Goal: Task Accomplishment & Management: Manage account settings

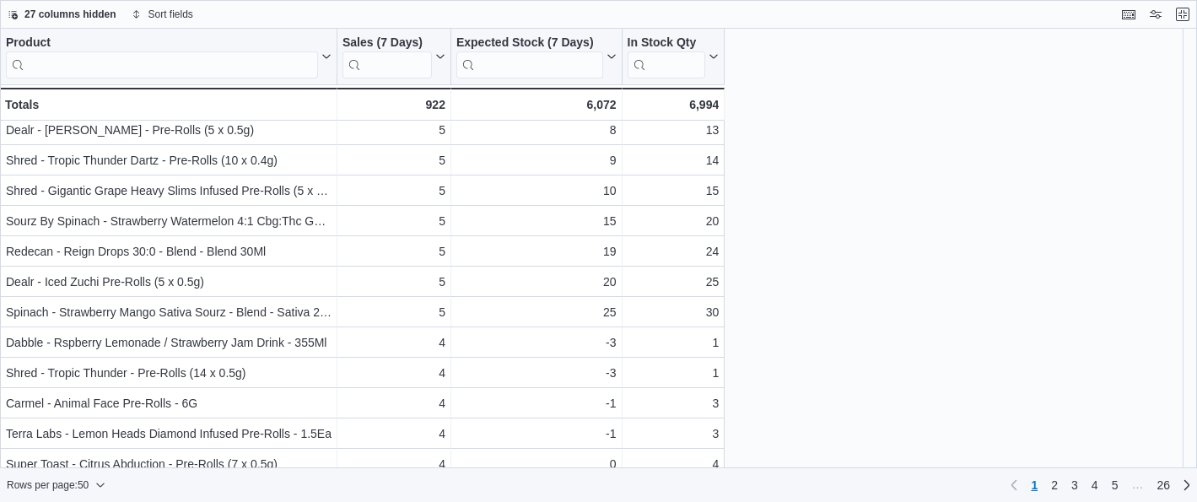
scroll to position [905, 0]
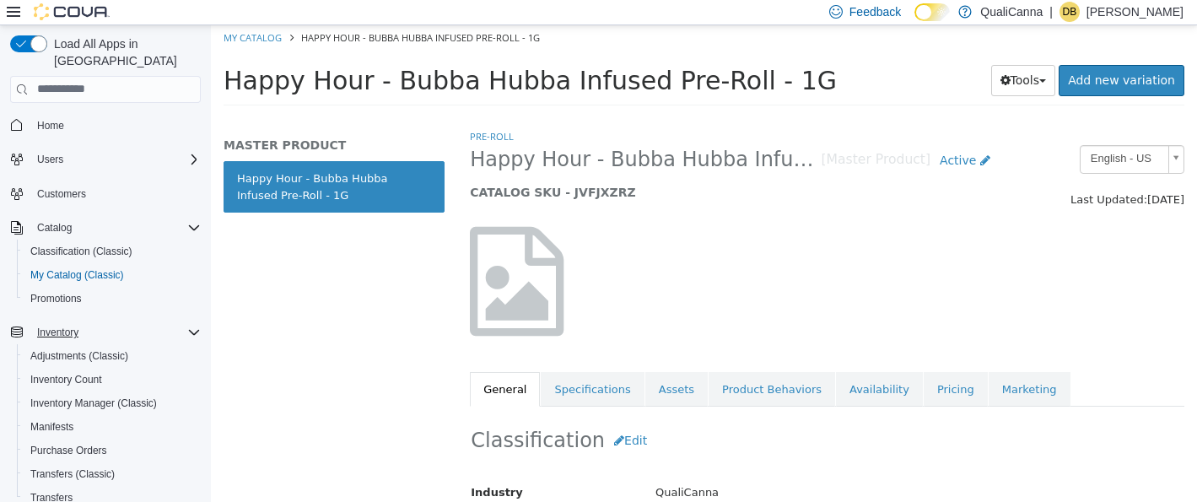
scroll to position [76, 0]
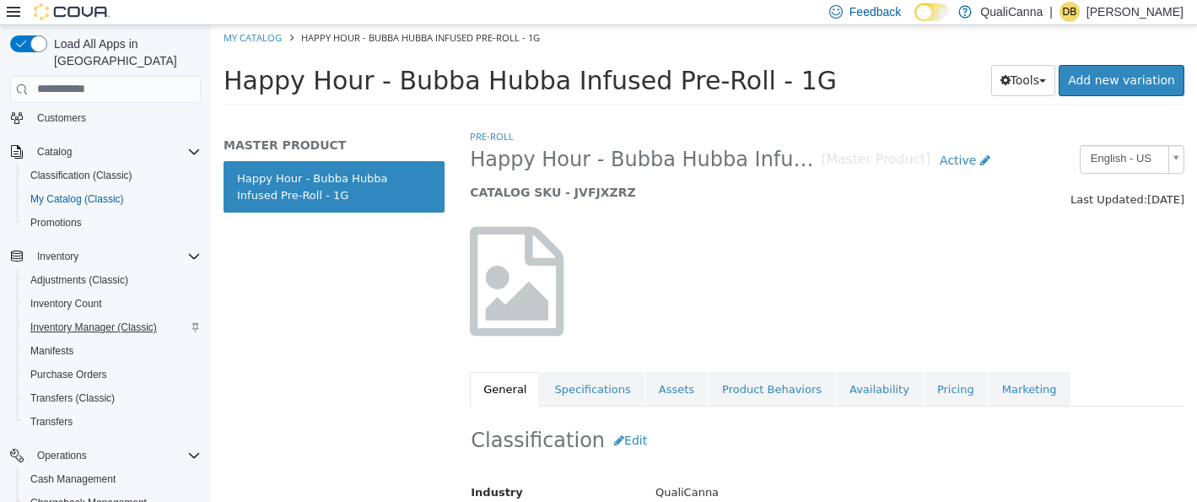
click at [88, 320] on span "Inventory Manager (Classic)" at bounding box center [93, 326] width 126 height 13
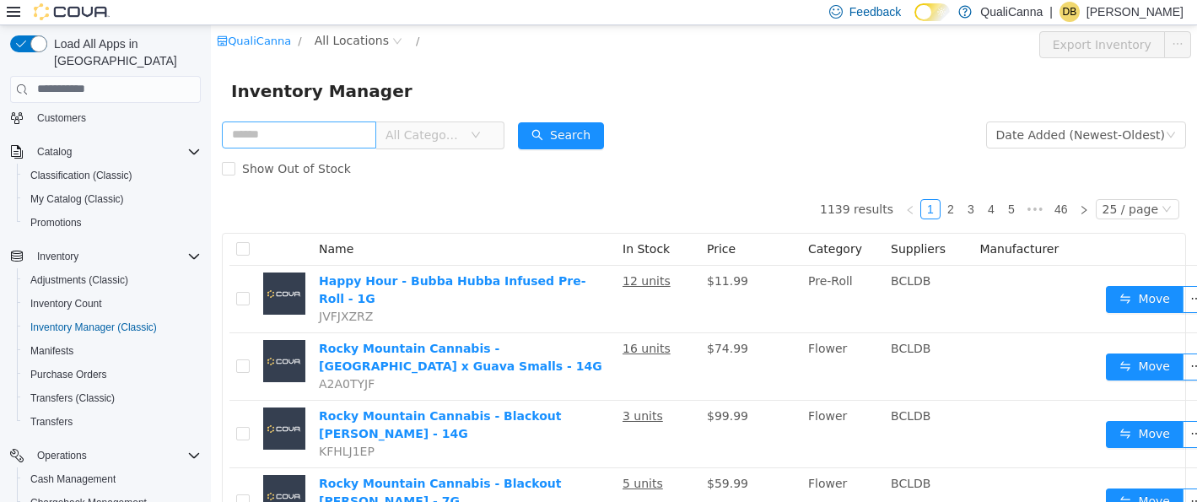
click at [261, 138] on input "text" at bounding box center [299, 134] width 154 height 27
type input "***"
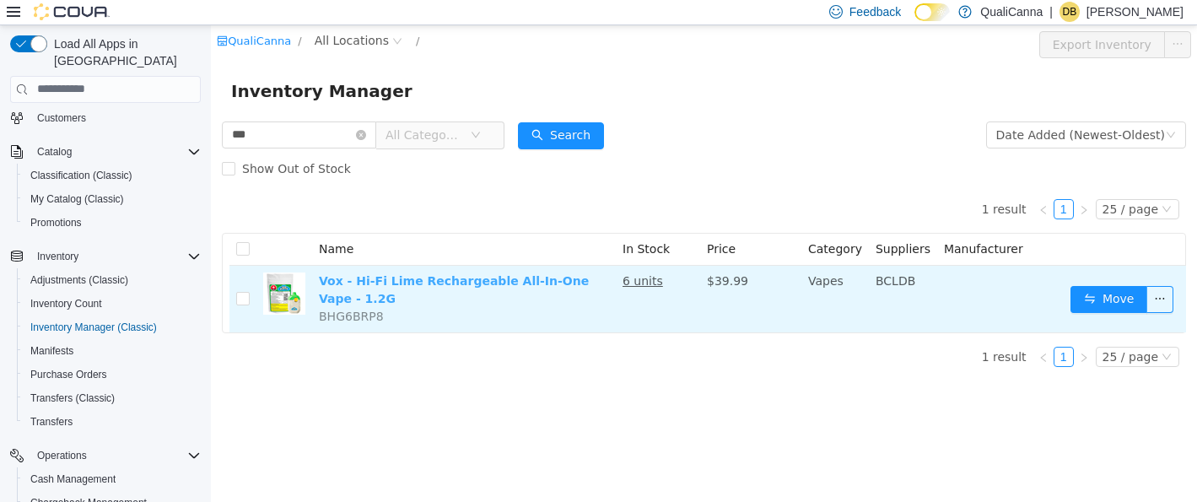
click at [416, 285] on link "Vox - Hi-Fi Lime Rechargeable All-In-One Vape - 1.2G" at bounding box center [454, 288] width 270 height 31
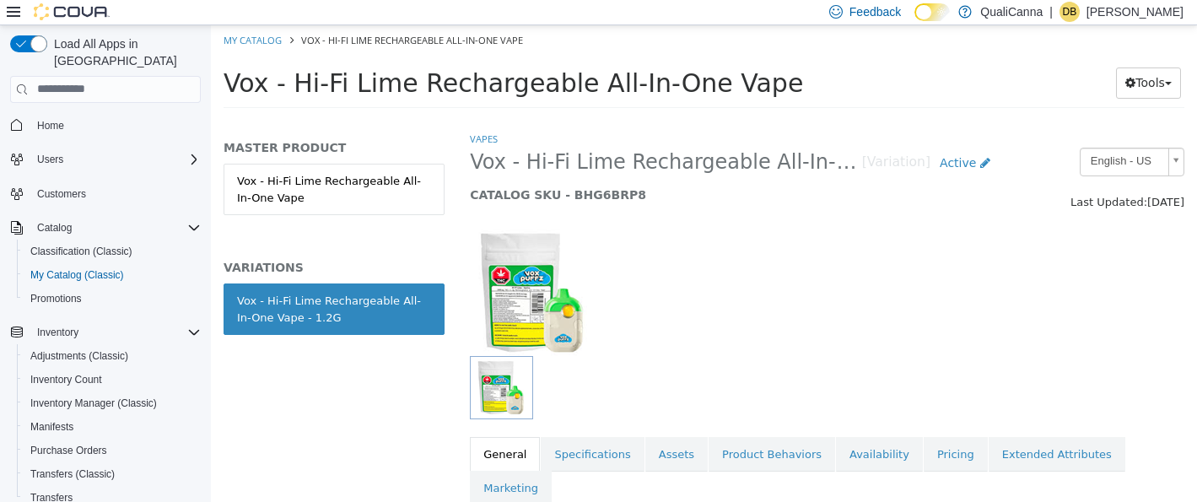
scroll to position [152, 0]
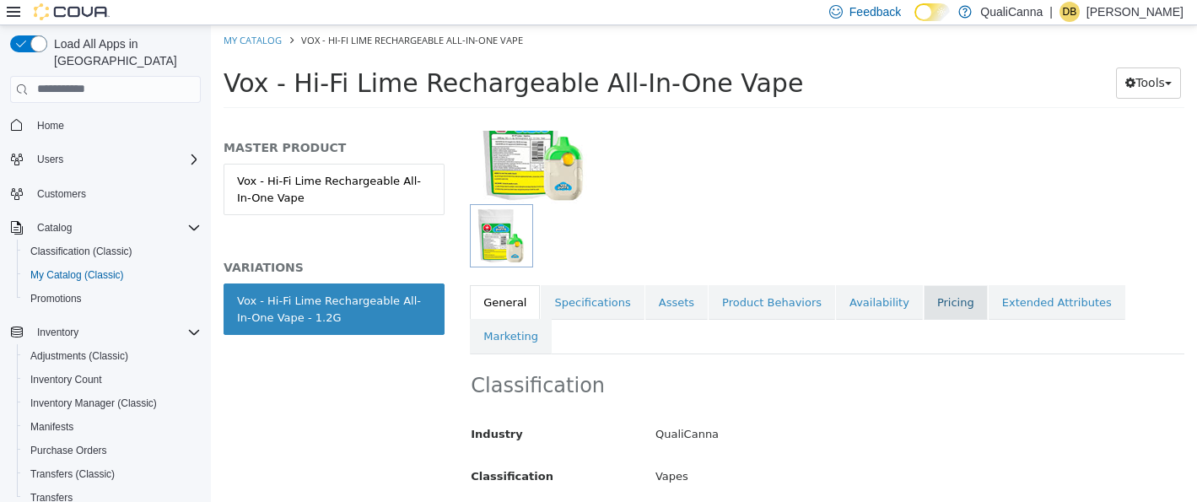
click at [923, 300] on link "Pricing" at bounding box center [955, 301] width 64 height 35
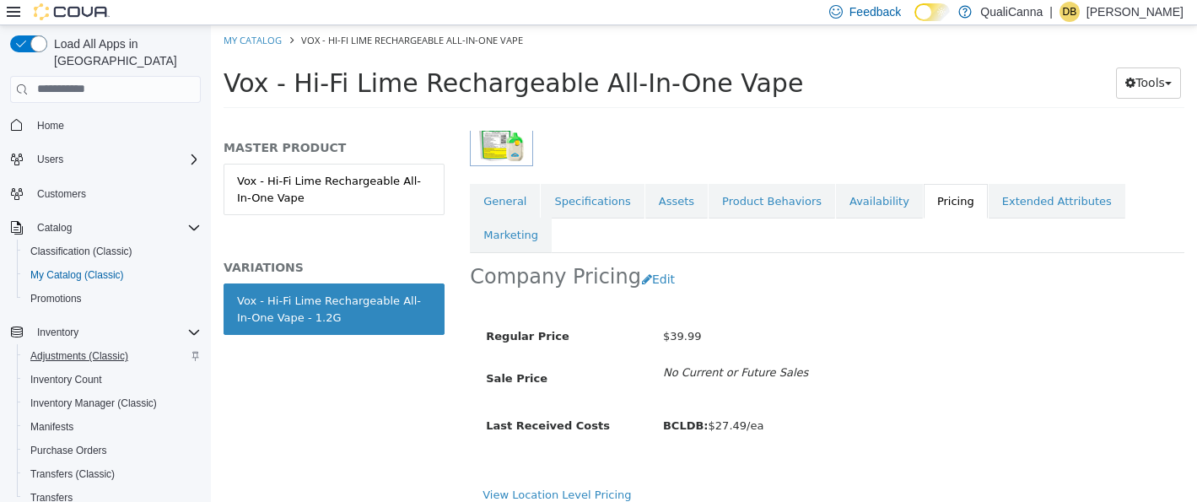
scroll to position [101, 0]
